Goal: Task Accomplishment & Management: Use online tool/utility

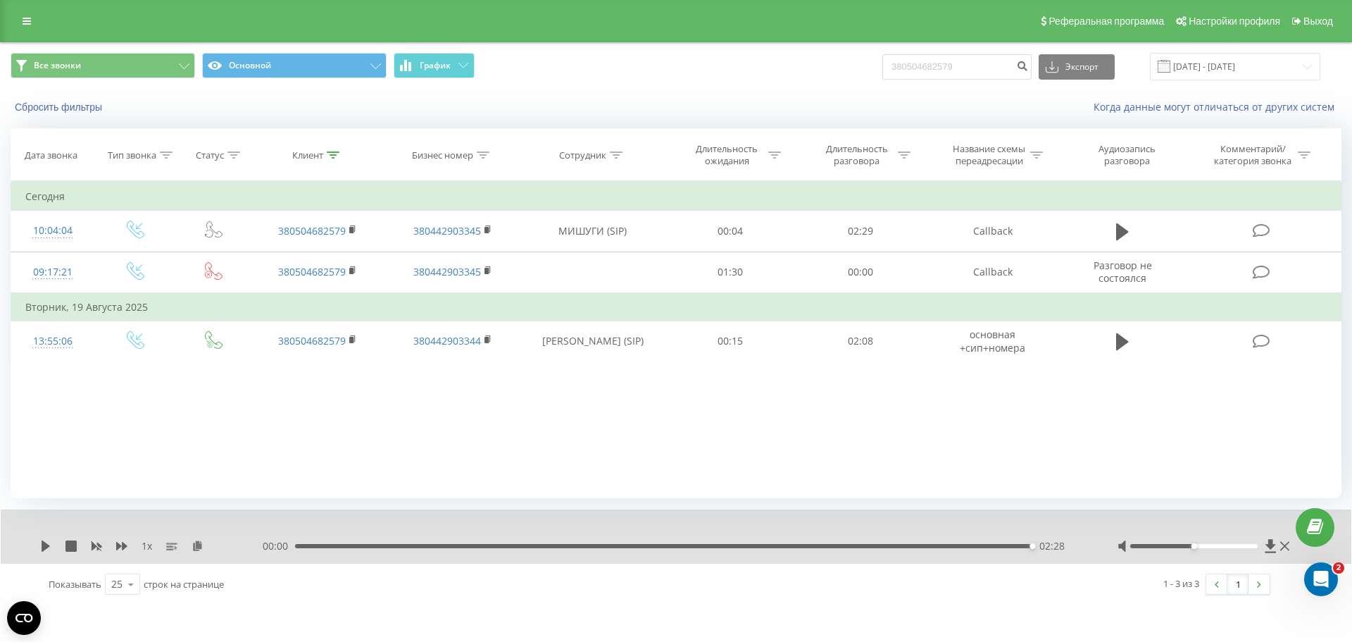
click at [1049, 65] on div "380504682579 Экспорт .csv .xls .xlsx [DATE] - [DATE]" at bounding box center [1101, 66] width 438 height 27
click at [1032, 69] on button "submit" at bounding box center [1022, 66] width 19 height 25
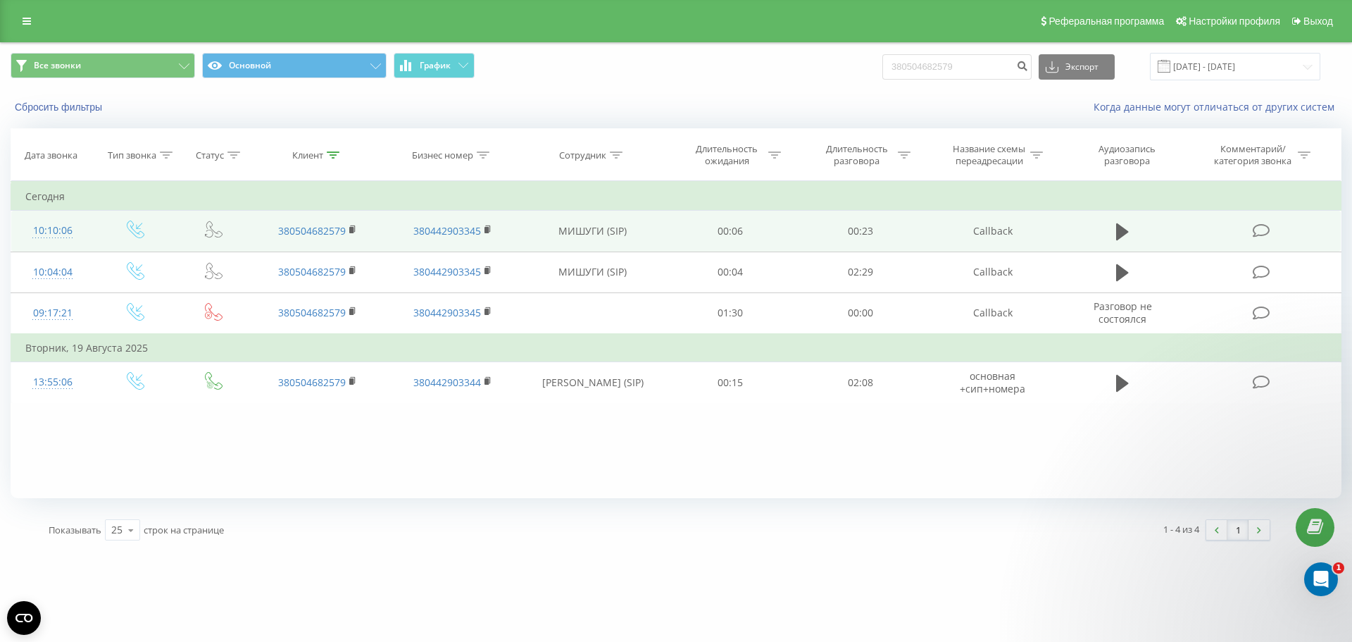
click at [1111, 223] on td at bounding box center [1123, 231] width 125 height 41
click at [1113, 227] on button at bounding box center [1122, 231] width 21 height 21
